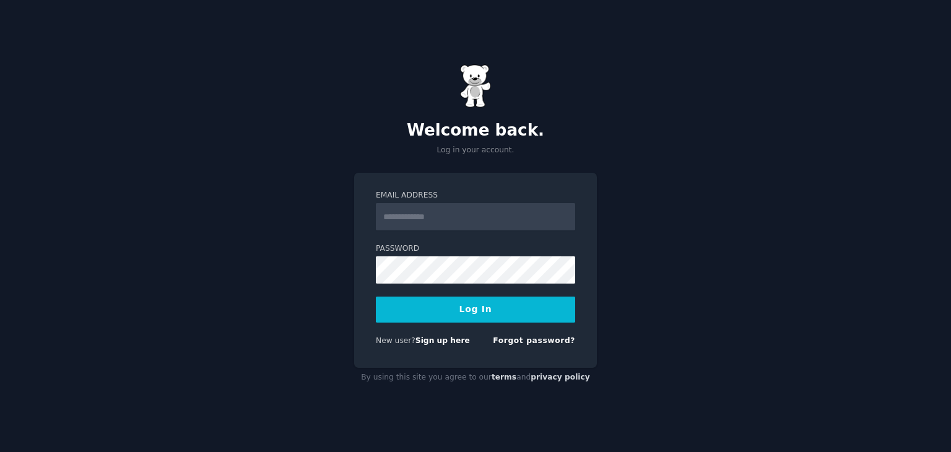
click at [449, 225] on input "Email Address" at bounding box center [475, 216] width 199 height 27
type input "**********"
click at [438, 316] on button "Log In" at bounding box center [475, 310] width 199 height 26
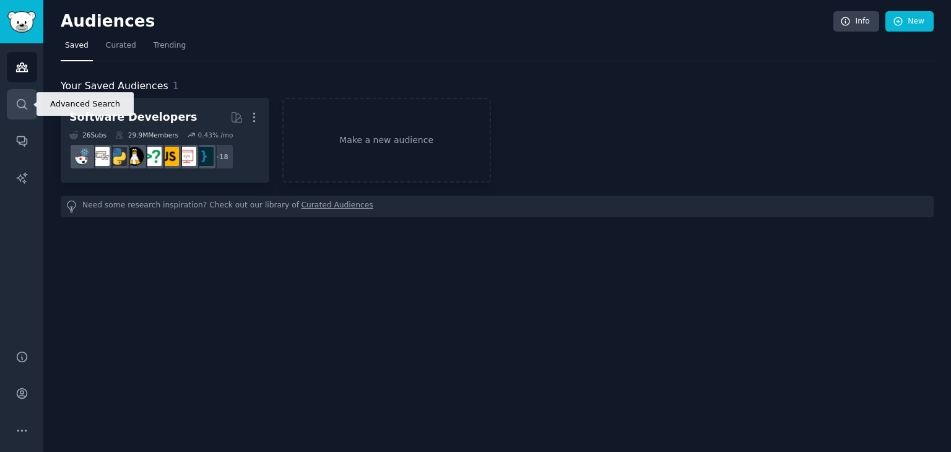
click at [7, 102] on link "Search" at bounding box center [22, 104] width 30 height 30
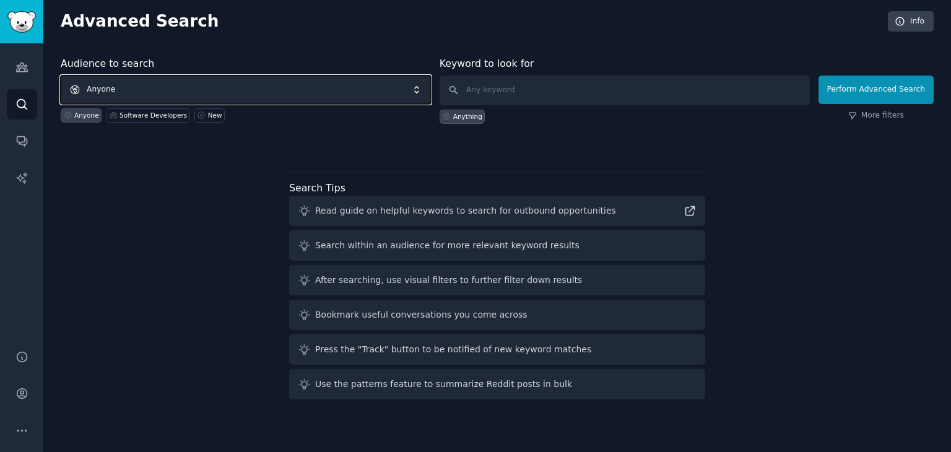
click at [252, 76] on span "Anyone" at bounding box center [246, 90] width 370 height 28
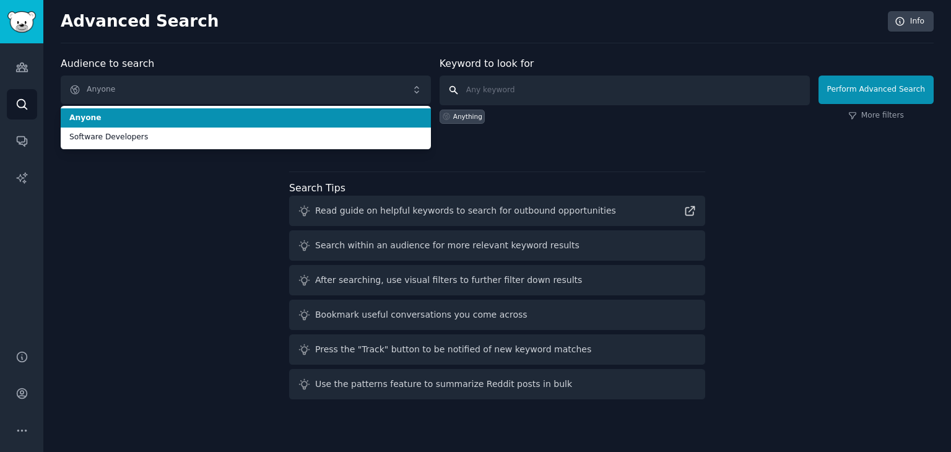
click at [515, 85] on input "text" at bounding box center [624, 91] width 370 height 30
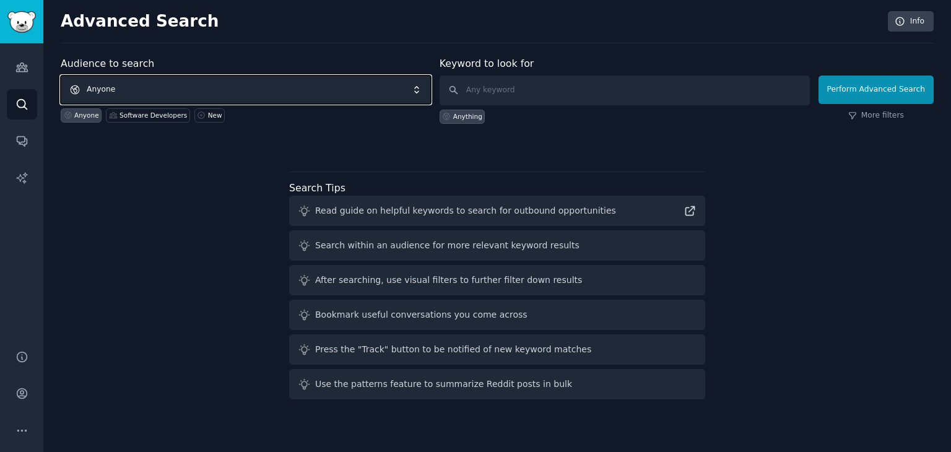
click at [277, 90] on span "Anyone" at bounding box center [246, 90] width 370 height 28
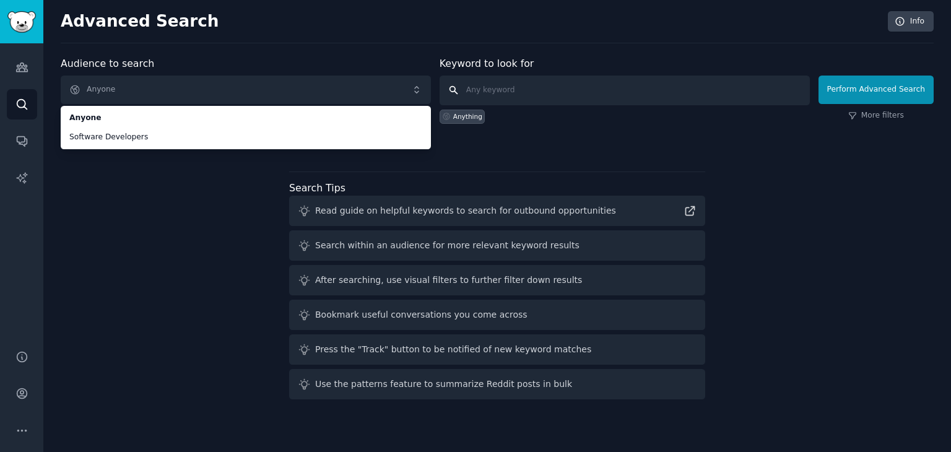
click at [583, 92] on input "text" at bounding box center [624, 91] width 370 height 30
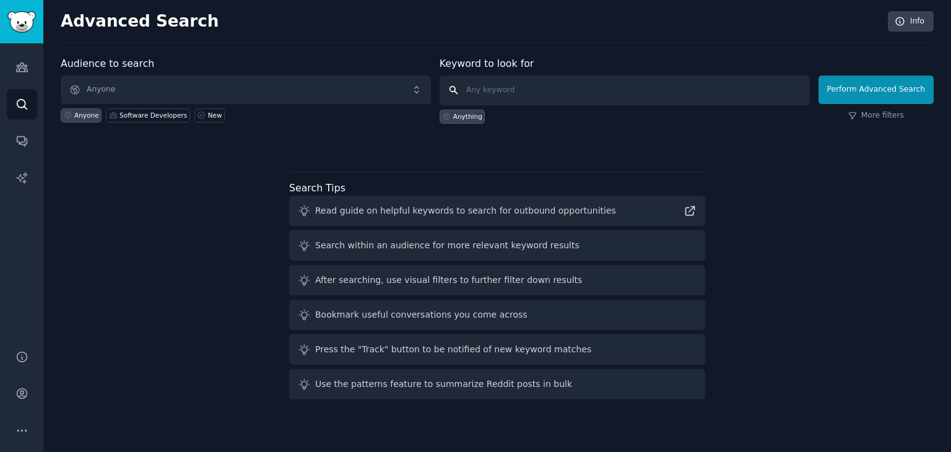
paste input "annoying"
type input "annoying"
click at [851, 95] on button "Perform Advanced Search" at bounding box center [875, 90] width 115 height 28
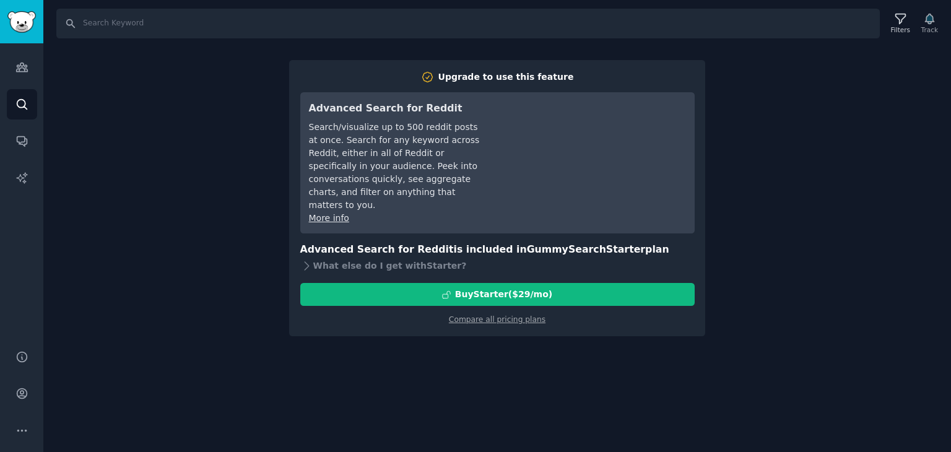
click at [827, 132] on div "Search Filters Track Upgrade to use this feature Advanced Search for Reddit Sea…" at bounding box center [496, 226] width 907 height 452
click at [10, 135] on link "Conversations" at bounding box center [22, 141] width 30 height 30
